Goal: Communication & Community: Answer question/provide support

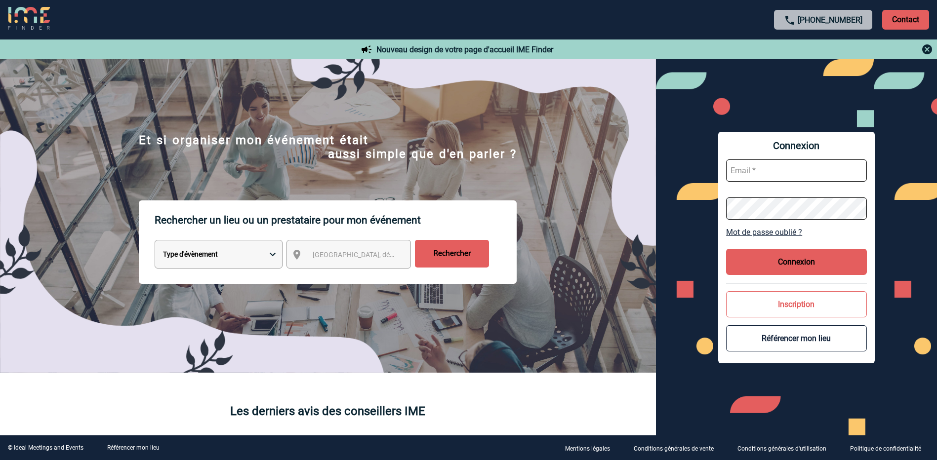
type input "morgane.doulle@rte-france.com"
click at [271, 256] on select "Type d'évènement Séminaire avec nuitée Réunion Repas de groupe Team Building & …" at bounding box center [219, 254] width 128 height 29
click at [155, 242] on select "Type d'évènement Séminaire avec nuitée Réunion Repas de groupe Team Building & …" at bounding box center [219, 254] width 128 height 29
click at [326, 259] on span "Ville, département, région..." at bounding box center [381, 255] width 137 height 8
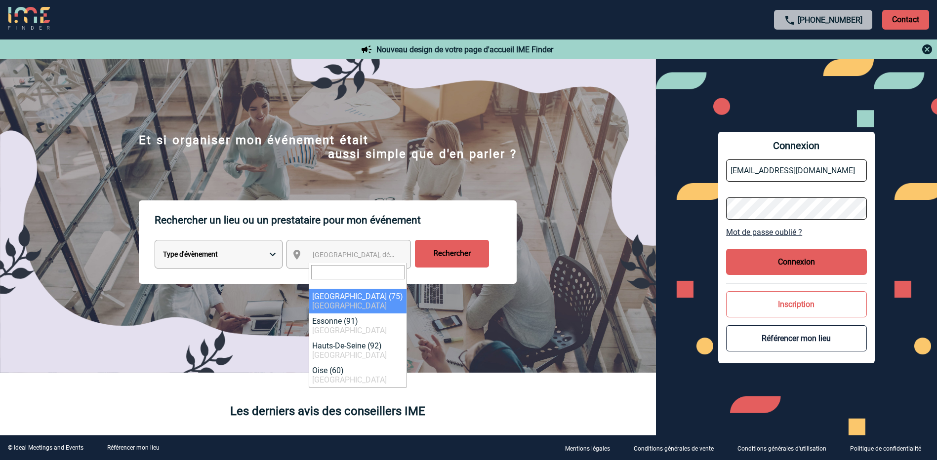
click at [784, 254] on button "Connexion" at bounding box center [796, 262] width 141 height 26
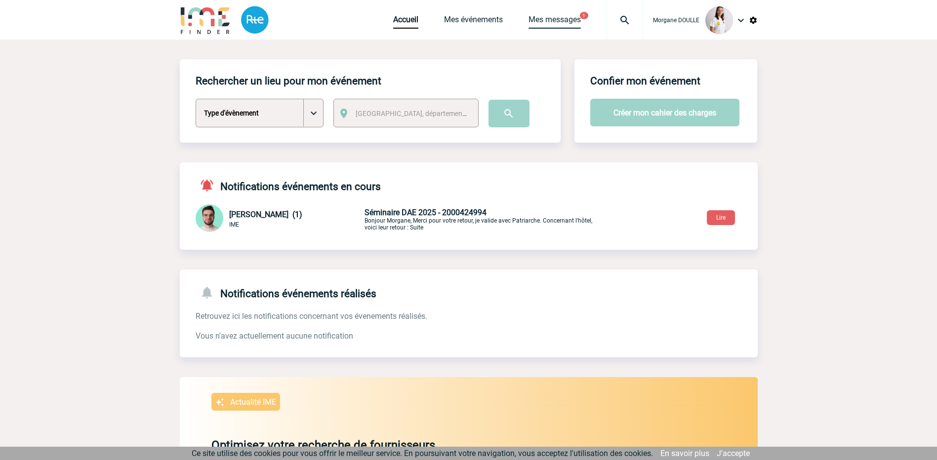
click at [556, 21] on link "Mes messages" at bounding box center [555, 22] width 52 height 14
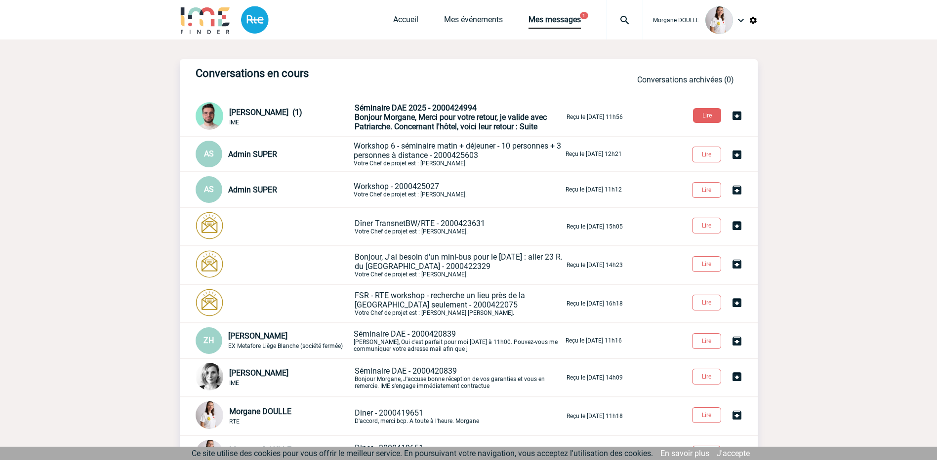
click at [390, 148] on span "Workshop 6 - séminaire matin + déjeuner - 10 personnes + 3 personnes à distance…" at bounding box center [457, 150] width 207 height 19
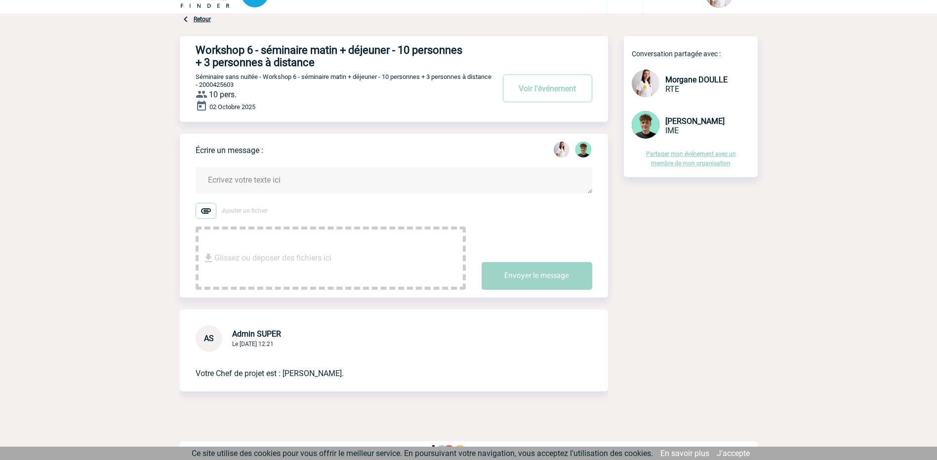
scroll to position [39, 0]
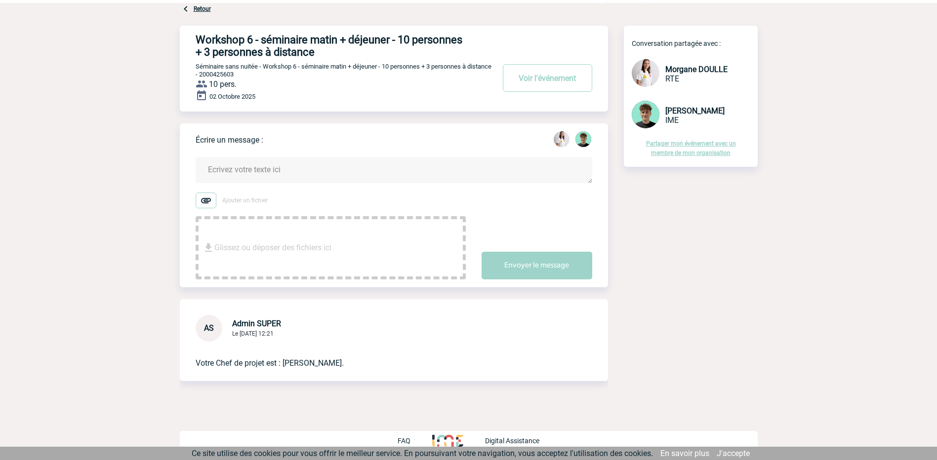
click at [247, 159] on textarea at bounding box center [394, 170] width 397 height 26
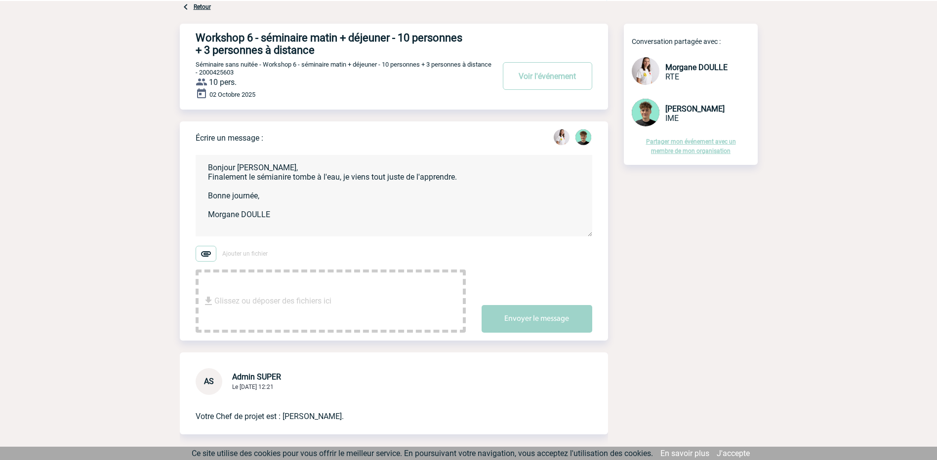
click at [269, 177] on textarea "Bonjour Victor, Finalement le sémianire tombe à l'eau, je viens tout juste de l…" at bounding box center [394, 196] width 397 height 82
click at [321, 202] on textarea "Bonjour Victor, Finalement le séminaire tombe à l'eau, je viens tout juste de l…" at bounding box center [394, 196] width 397 height 82
click at [266, 166] on textarea "Bonjour Victor, Finalement le séminaire tombe à l'eau, je viens tout juste de l…" at bounding box center [394, 196] width 397 height 82
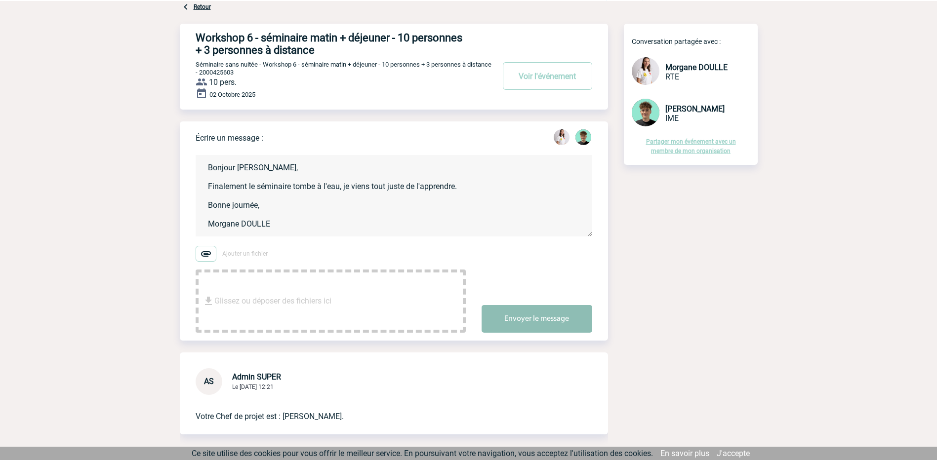
type textarea "Bonjour Victor, Finalement le séminaire tombe à l'eau, je viens tout juste de l…"
click at [524, 323] on button "Envoyer le message" at bounding box center [537, 319] width 111 height 28
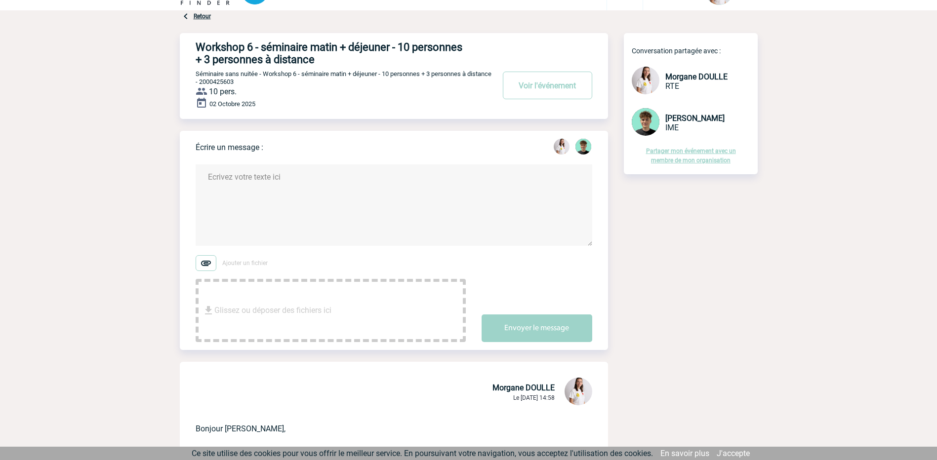
scroll to position [0, 0]
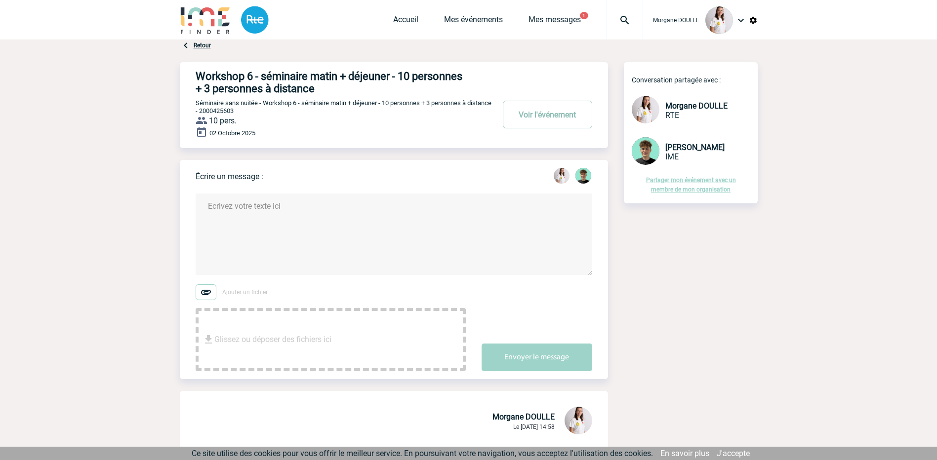
click at [561, 117] on button "Voir l'événement" at bounding box center [547, 115] width 89 height 28
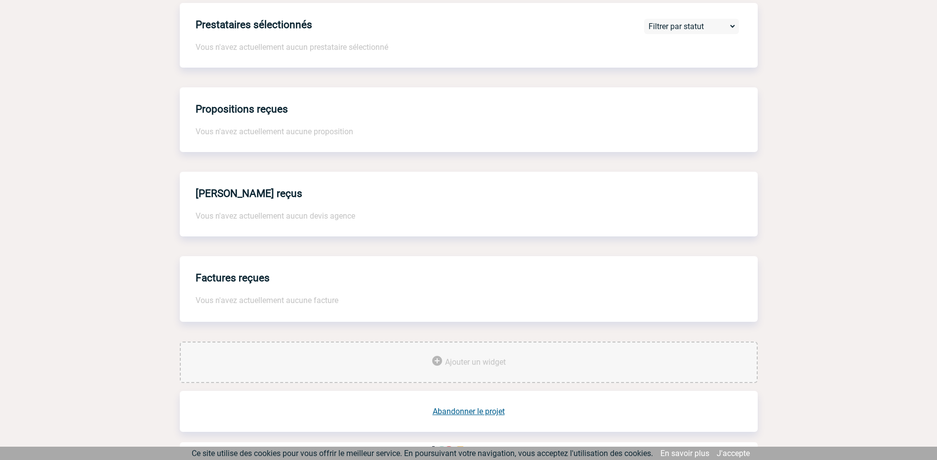
scroll to position [617, 0]
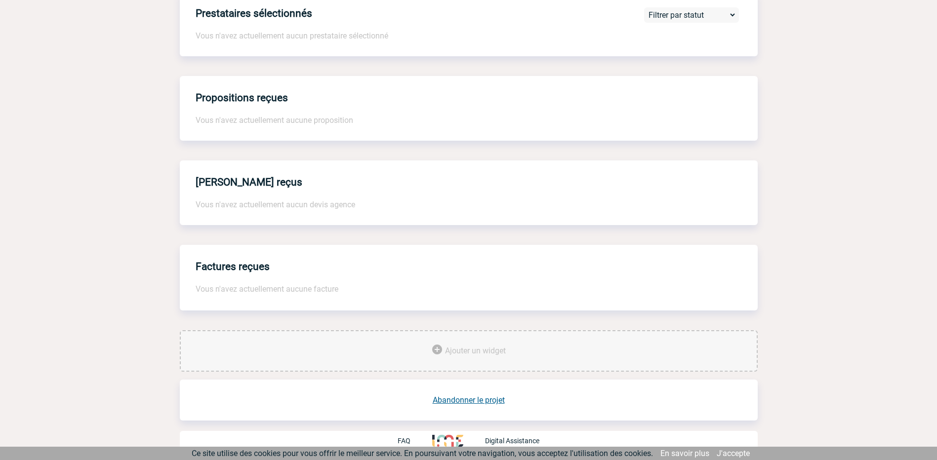
click at [485, 405] on link "Abandonner le projet" at bounding box center [469, 400] width 72 height 9
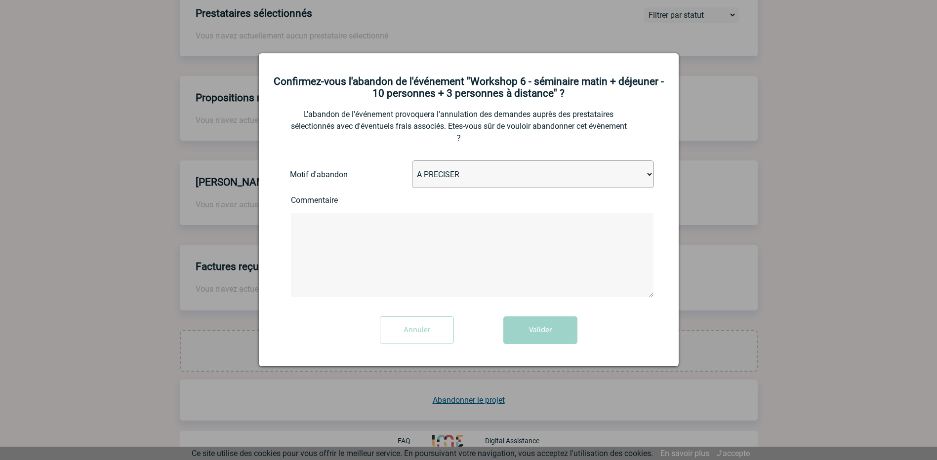
click at [468, 174] on select "A PRECISER Projet annulé Projet reporté Evénement organisé en interne A fait ap…" at bounding box center [533, 175] width 242 height 28
select select "ABANDON_PROJET_02"
click at [412, 162] on select "A PRECISER Projet annulé Projet reporté Evénement organisé en interne A fait ap…" at bounding box center [533, 175] width 242 height 28
click at [464, 166] on select "A PRECISER Projet annulé Projet reporté Evénement organisé en interne A fait ap…" at bounding box center [533, 175] width 242 height 28
click at [412, 162] on select "A PRECISER Projet annulé Projet reporté Evénement organisé en interne A fait ap…" at bounding box center [533, 175] width 242 height 28
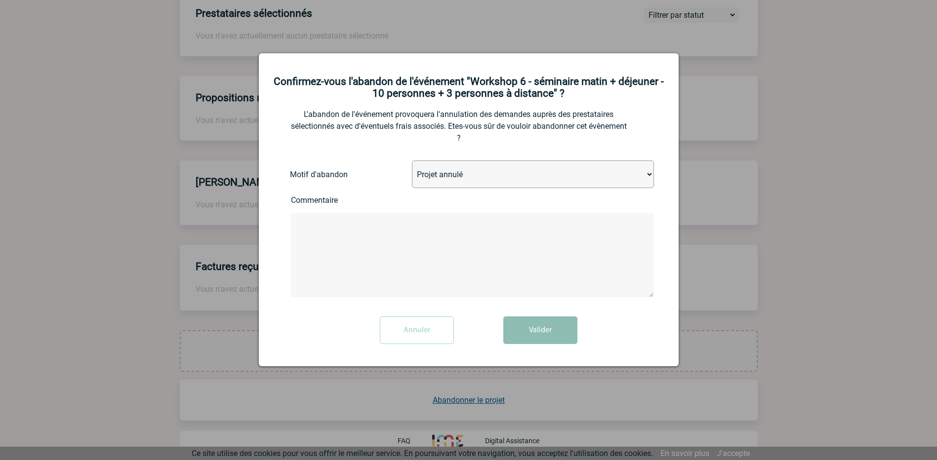
click at [544, 334] on button "Valider" at bounding box center [540, 331] width 74 height 28
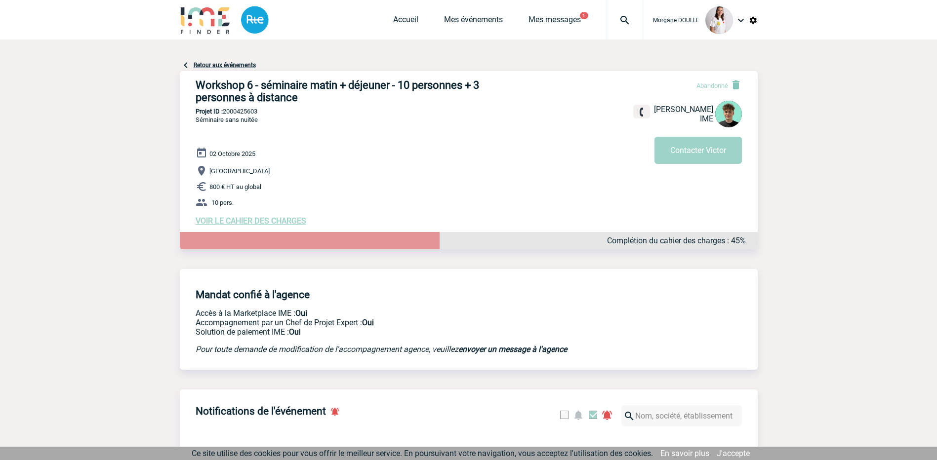
click at [239, 64] on link "Retour aux événements" at bounding box center [225, 65] width 62 height 7
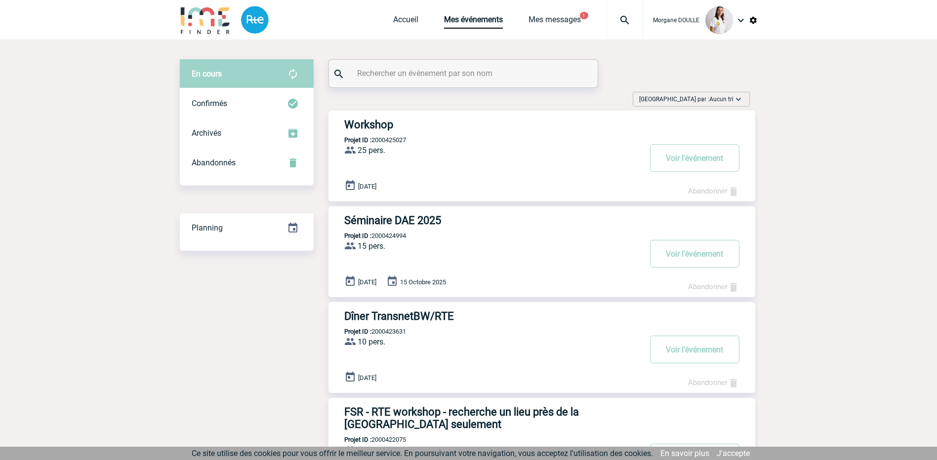
click at [557, 14] on div "Accueil Mes événements Mes messages 1 Projet, client Projet, client" at bounding box center [518, 20] width 250 height 40
click at [552, 21] on link "Mes messages" at bounding box center [555, 22] width 52 height 14
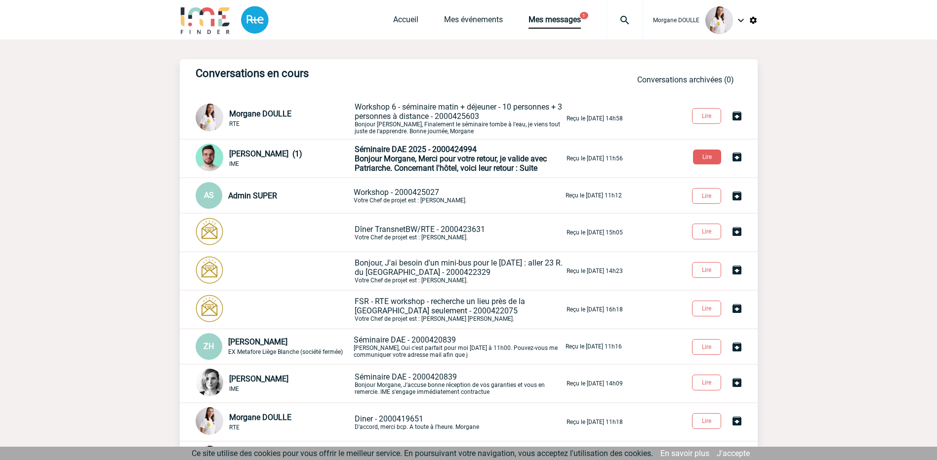
click at [411, 150] on span "Séminaire DAE 2025 - 2000424994" at bounding box center [416, 149] width 122 height 9
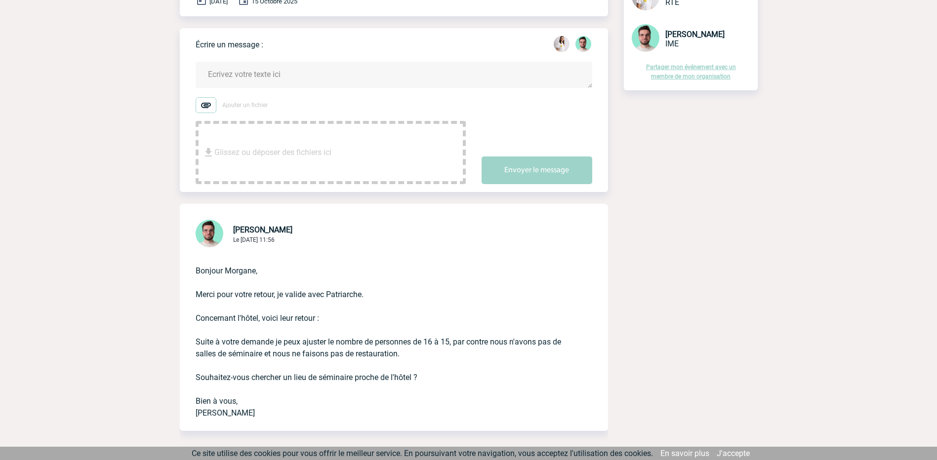
scroll to position [198, 0]
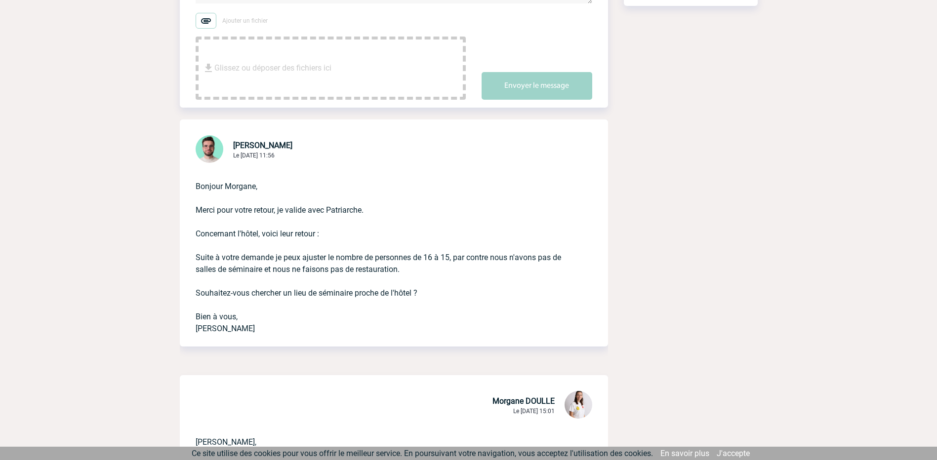
click at [209, 152] on img at bounding box center [210, 149] width 28 height 28
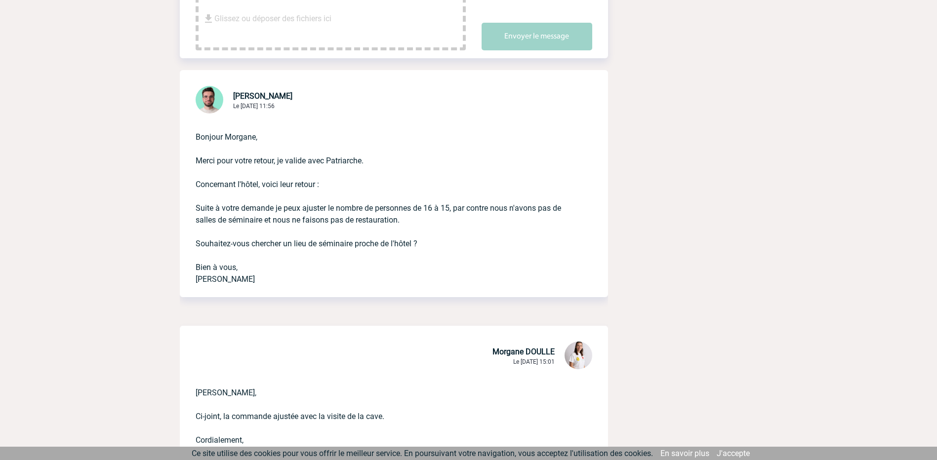
scroll to position [0, 0]
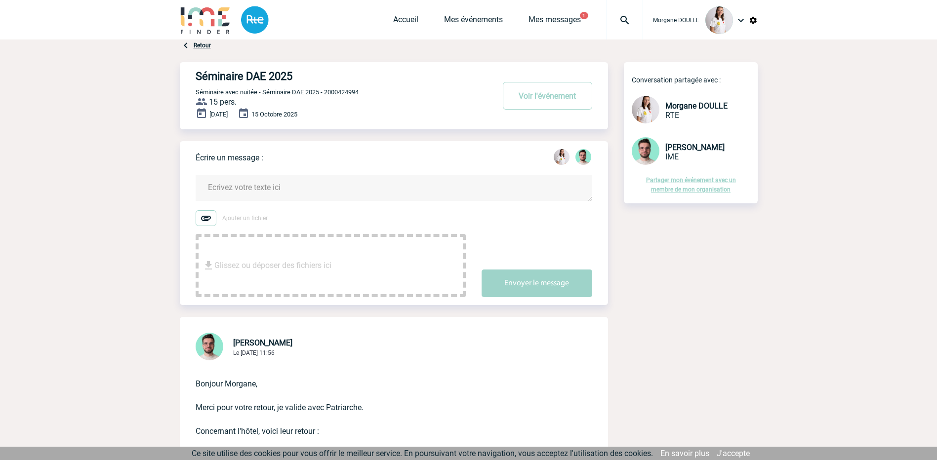
click at [264, 189] on textarea at bounding box center [394, 188] width 397 height 26
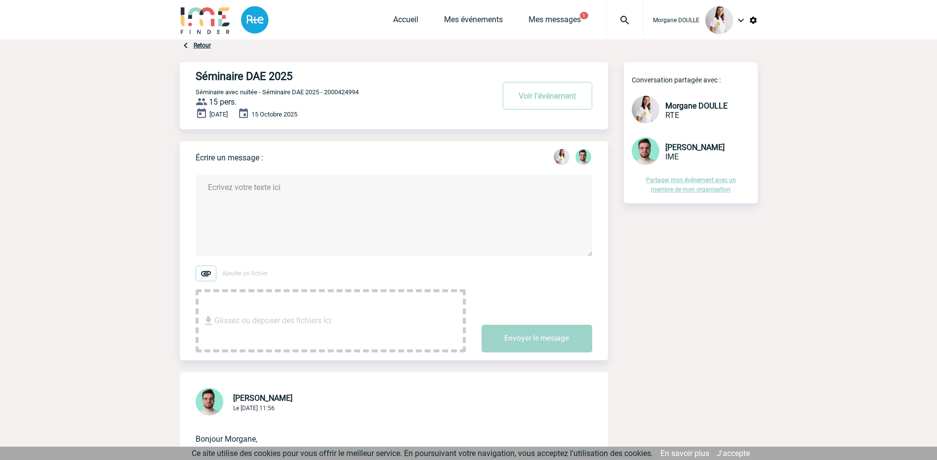
click at [221, 190] on textarea at bounding box center [394, 216] width 397 height 82
click at [210, 187] on textarea at bounding box center [394, 216] width 397 height 82
click at [288, 210] on textarea "Bonjour [PERSON_NAME], Comme discuté à l'insatnt par téléphone," at bounding box center [394, 216] width 397 height 82
click at [289, 211] on textarea "Bonjour [PERSON_NAME], Comme discuté à l'insatnt par téléphone," at bounding box center [394, 216] width 397 height 82
click at [359, 205] on textarea "Bonjour [PERSON_NAME], Comme discuté à l'instant par téléphone," at bounding box center [394, 216] width 397 height 82
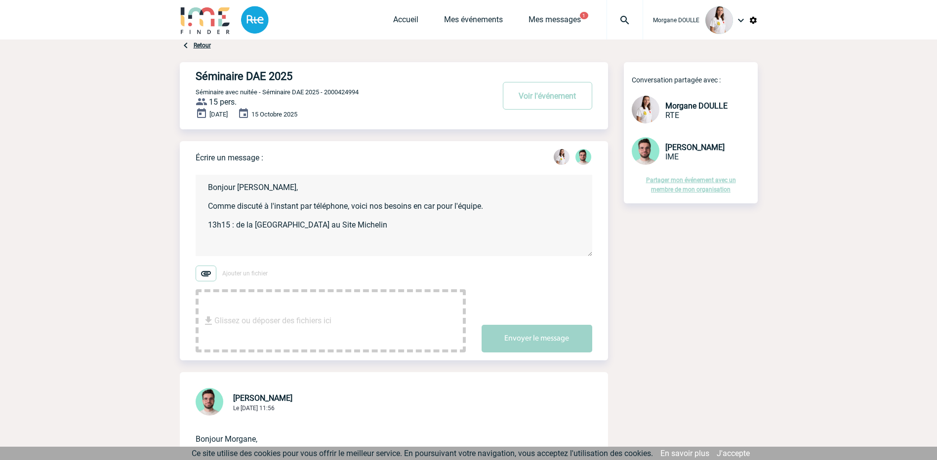
paste textarea "ZI De la Fiolle - 71450 BLANZY"
drag, startPoint x: 481, startPoint y: 227, endPoint x: 325, endPoint y: 227, distance: 156.1
click at [325, 227] on textarea "Bonjour [PERSON_NAME], Comme discuté à l'instant par téléphone, voici nos besoi…" at bounding box center [394, 216] width 397 height 82
click at [248, 246] on textarea "Bonjour [PERSON_NAME], Comme discuté à l'instant par téléphone, voici nos besoi…" at bounding box center [394, 216] width 397 height 82
paste textarea "Site Michelin ZI De la Fiolle - 71450 BLANZY"
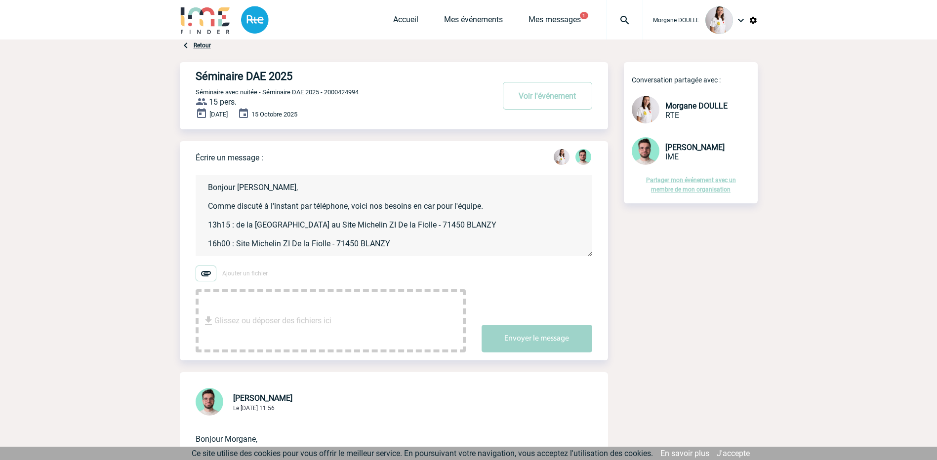
drag, startPoint x: 323, startPoint y: 227, endPoint x: 311, endPoint y: 226, distance: 12.4
click at [311, 226] on textarea "Bonjour [PERSON_NAME], Comme discuté à l'instant par téléphone, voici nos besoi…" at bounding box center [394, 216] width 397 height 82
drag, startPoint x: 416, startPoint y: 252, endPoint x: 410, endPoint y: 247, distance: 7.7
click at [416, 250] on textarea "Bonjour [PERSON_NAME], Comme discuté à l'instant par téléphone, voici nos besoi…" at bounding box center [394, 216] width 397 height 82
click at [235, 244] on textarea "Bonjour [PERSON_NAME], Comme discuté à l'instant par téléphone, voici nos besoi…" at bounding box center [394, 216] width 397 height 82
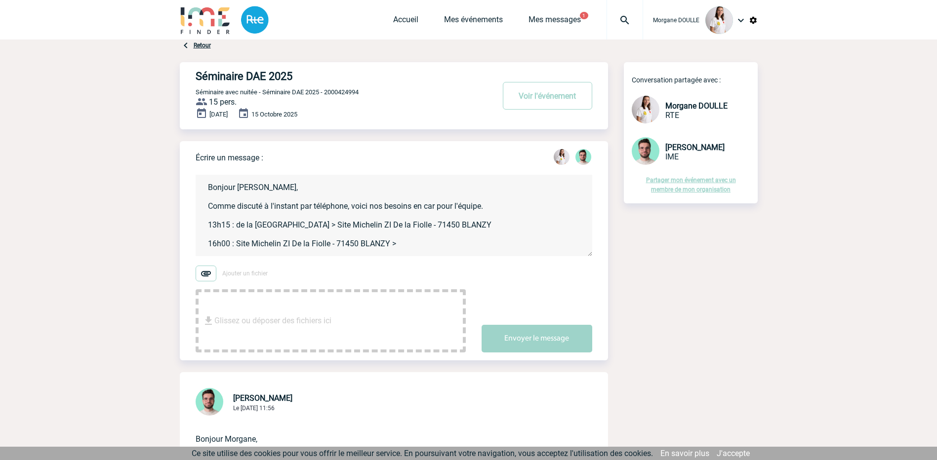
click at [411, 242] on textarea "Bonjour [PERSON_NAME], Comme discuté à l'instant par téléphone, voici nos besoi…" at bounding box center [394, 216] width 397 height 82
paste textarea "[STREET_ADDRESS]"
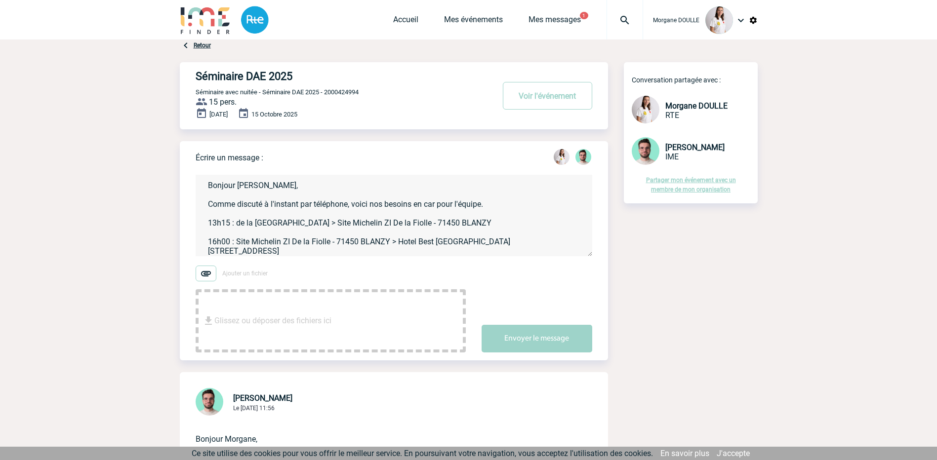
scroll to position [11, 0]
click at [267, 201] on textarea "Bonjour [PERSON_NAME], Comme discuté à l'instant par téléphone, voici nos besoi…" at bounding box center [394, 216] width 397 height 82
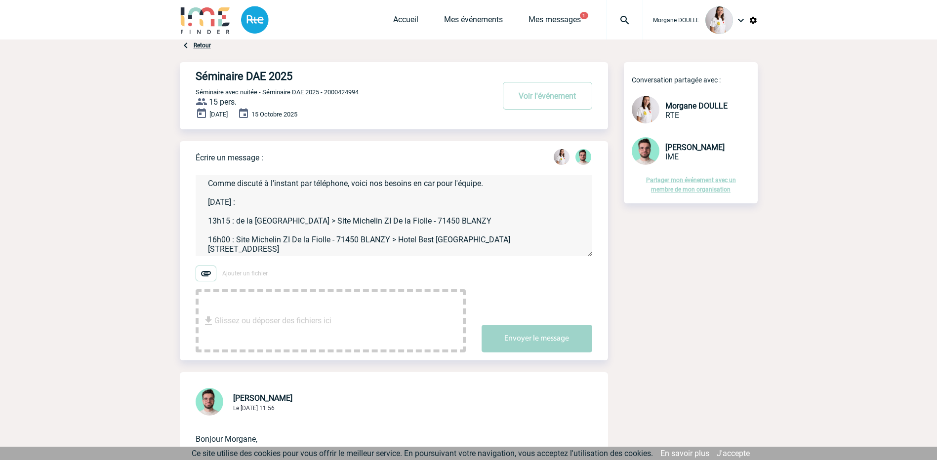
scroll to position [32, 0]
click at [311, 245] on textarea "Bonjour [PERSON_NAME], Comme discuté à l'instant par téléphone, voici nos besoi…" at bounding box center [394, 216] width 397 height 82
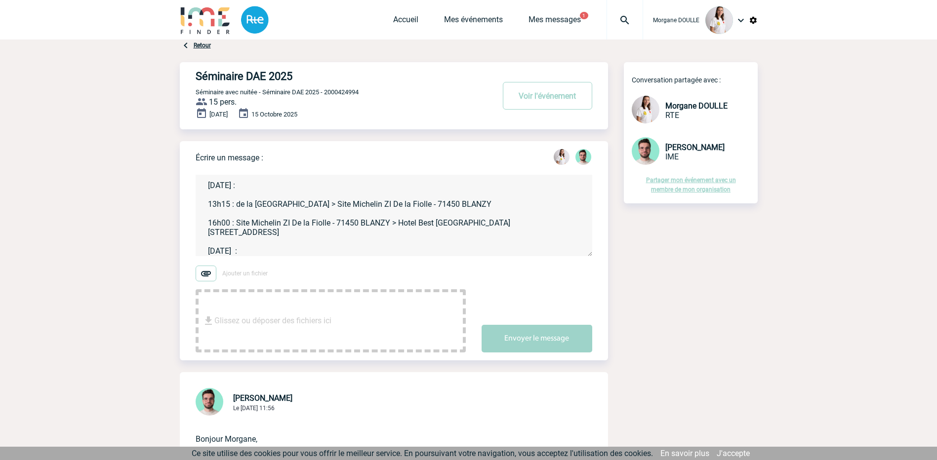
scroll to position [49, 0]
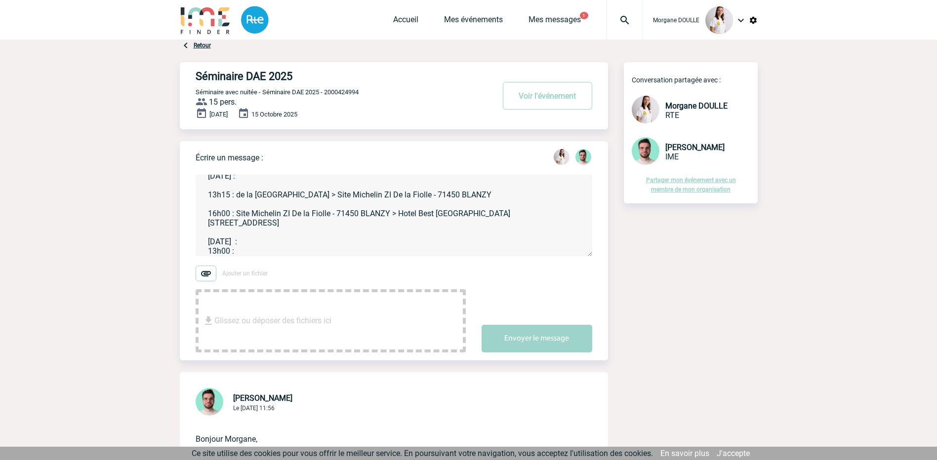
drag, startPoint x: 399, startPoint y: 215, endPoint x: 533, endPoint y: 227, distance: 134.9
click at [533, 227] on textarea "Bonjour [PERSON_NAME], Comme discuté à l'instant par téléphone, voici nos besoi…" at bounding box center [394, 216] width 397 height 82
click at [244, 250] on textarea "Bonjour [PERSON_NAME], Comme discuté à l'instant par téléphone, voici nos besoi…" at bounding box center [394, 216] width 397 height 82
paste textarea "Hotel Best [GEOGRAPHIC_DATA][STREET_ADDRESS]"
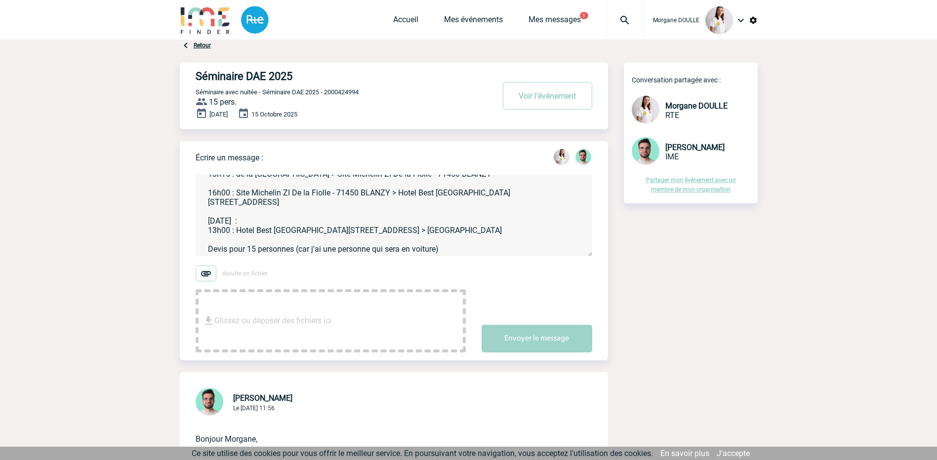
scroll to position [30, 0]
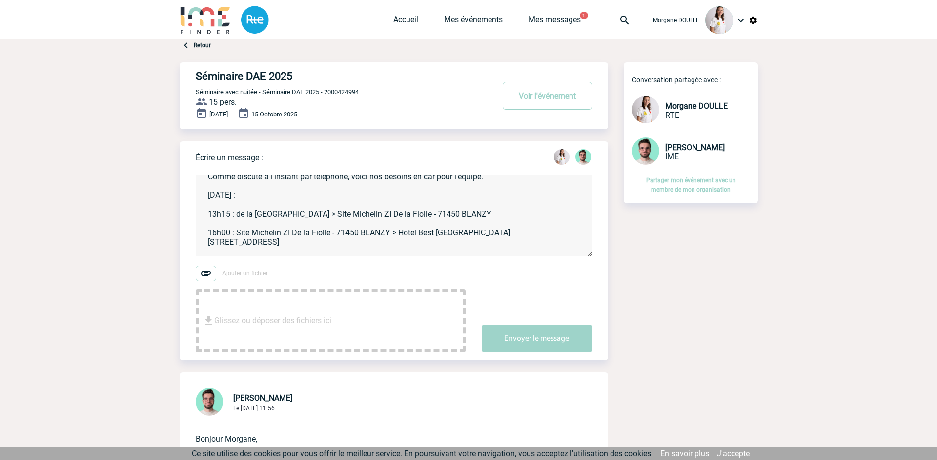
click at [249, 208] on textarea "Bonjour [PERSON_NAME], Comme discuté à l'instant par téléphone, voici nos besoi…" at bounding box center [394, 216] width 397 height 82
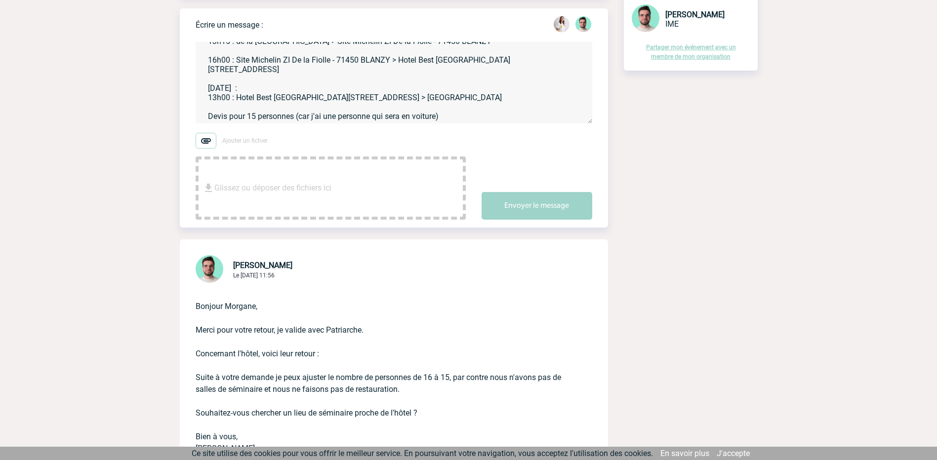
scroll to position [148, 0]
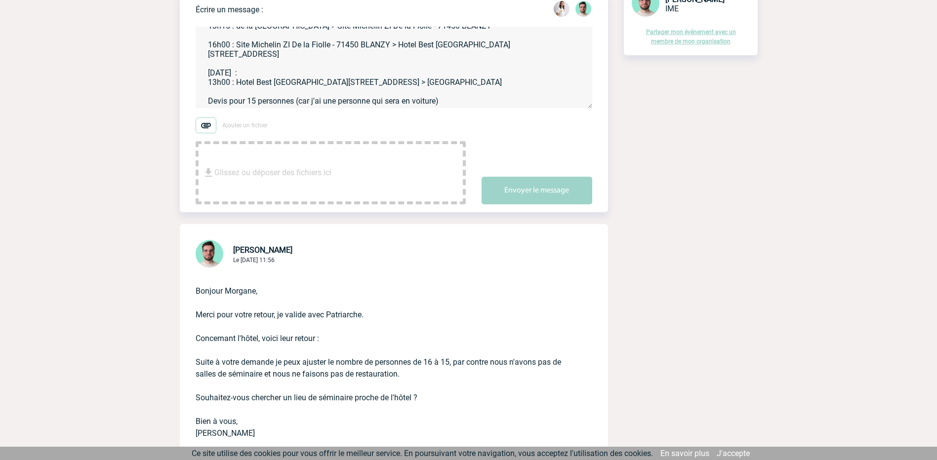
click at [445, 94] on textarea "Bonjour [PERSON_NAME], Comme discuté à l'instant par téléphone, voici nos besoi…" at bounding box center [394, 68] width 397 height 82
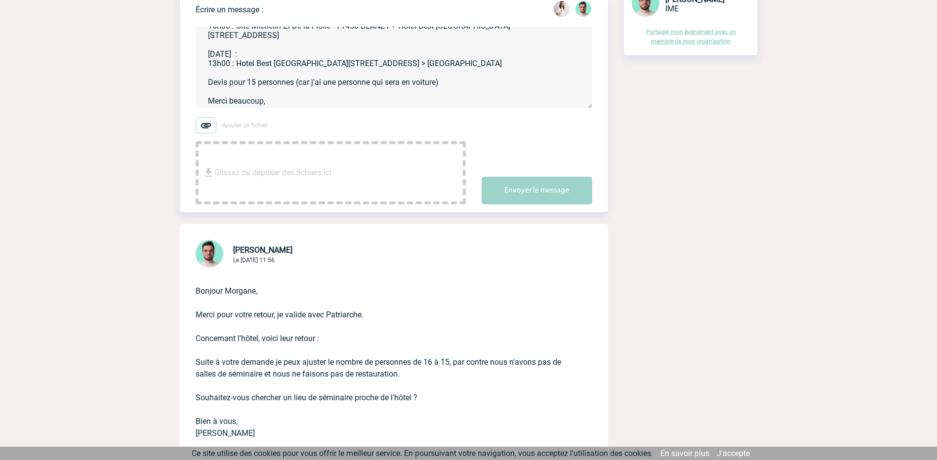
scroll to position [96, 0]
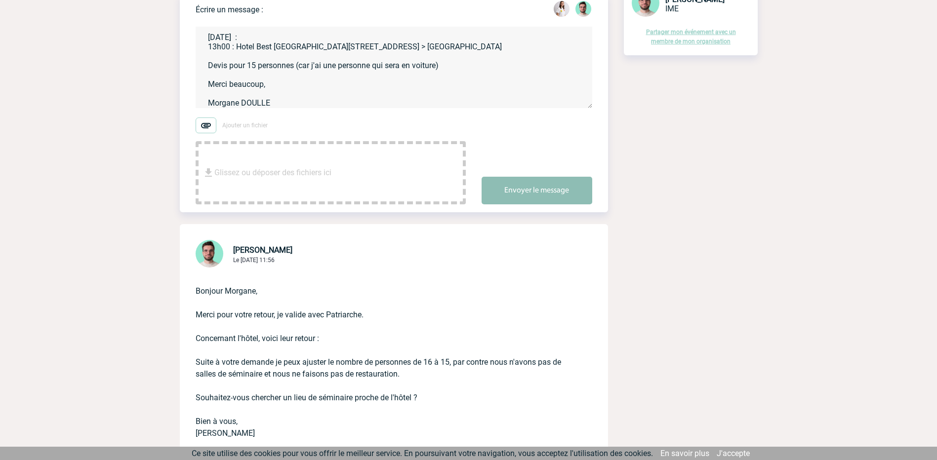
type textarea "Bonjour [PERSON_NAME], Comme discuté à l'instant par téléphone, voici nos besoi…"
click at [523, 193] on button "Envoyer le message" at bounding box center [537, 191] width 111 height 28
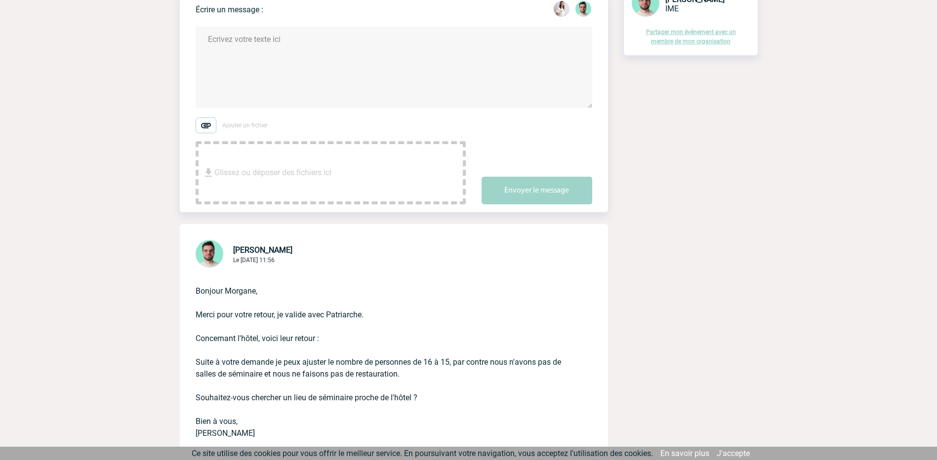
scroll to position [0, 0]
